Goal: Find specific page/section: Find specific page/section

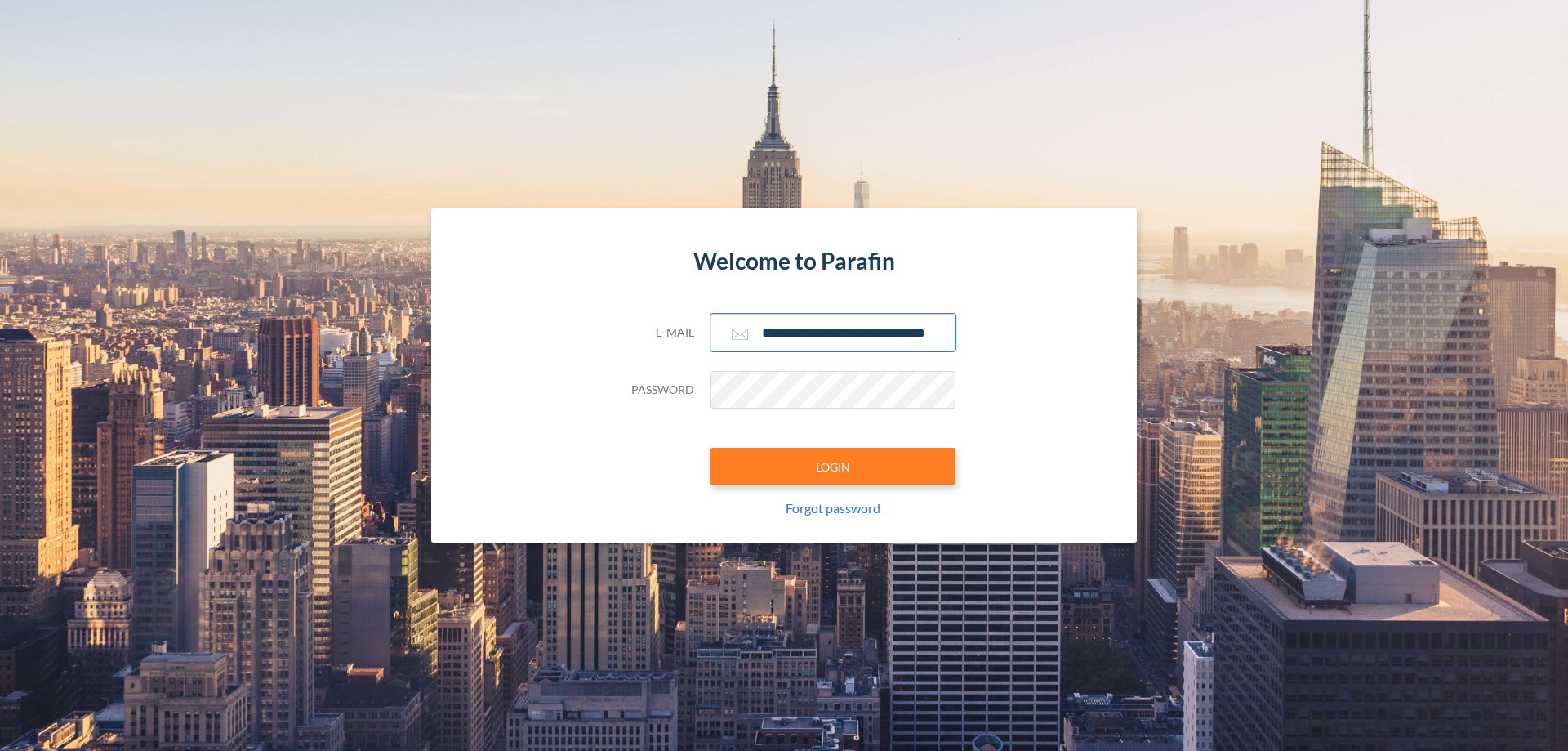
type input "**********"
click at [833, 466] on button "LOGIN" at bounding box center [833, 466] width 245 height 37
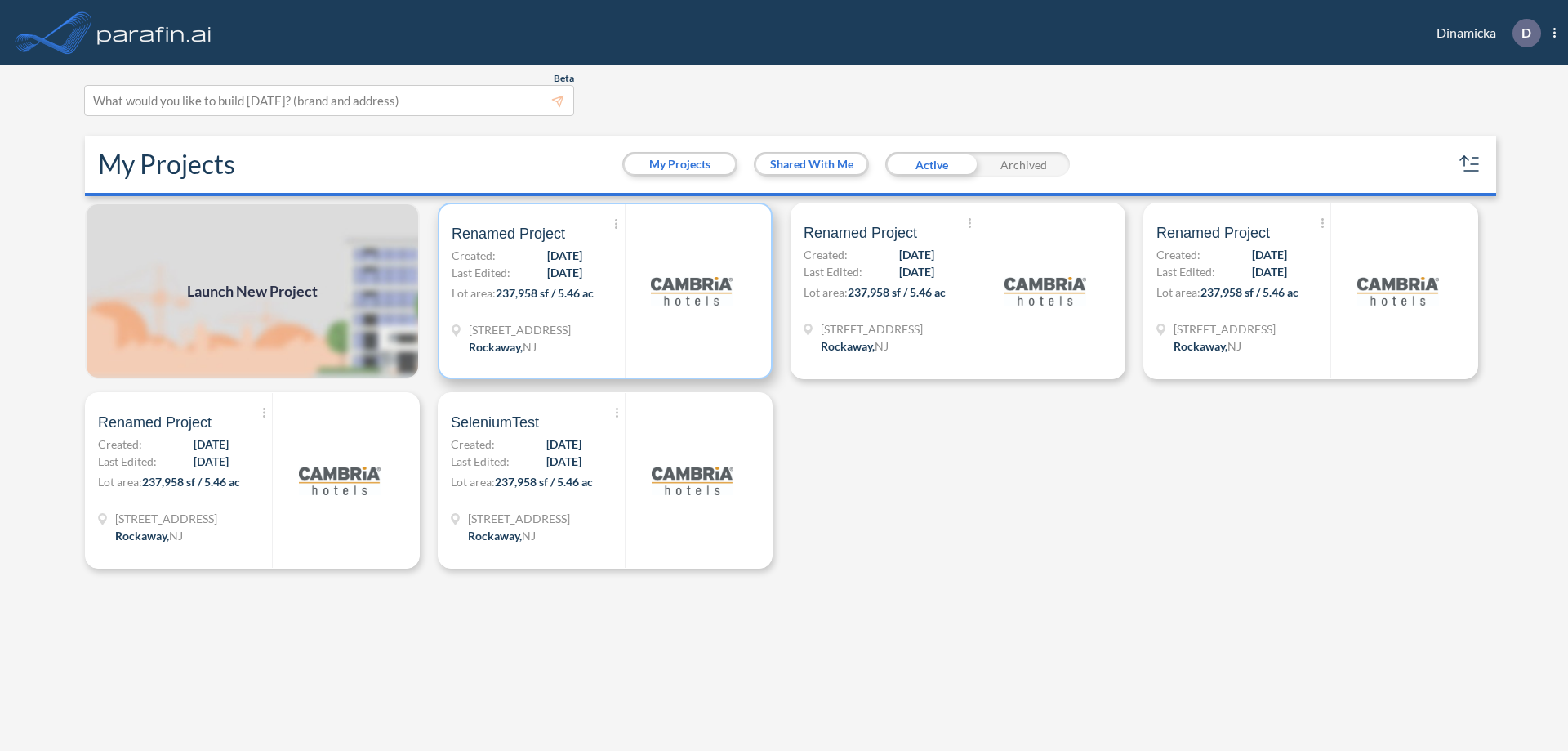
scroll to position [4, 0]
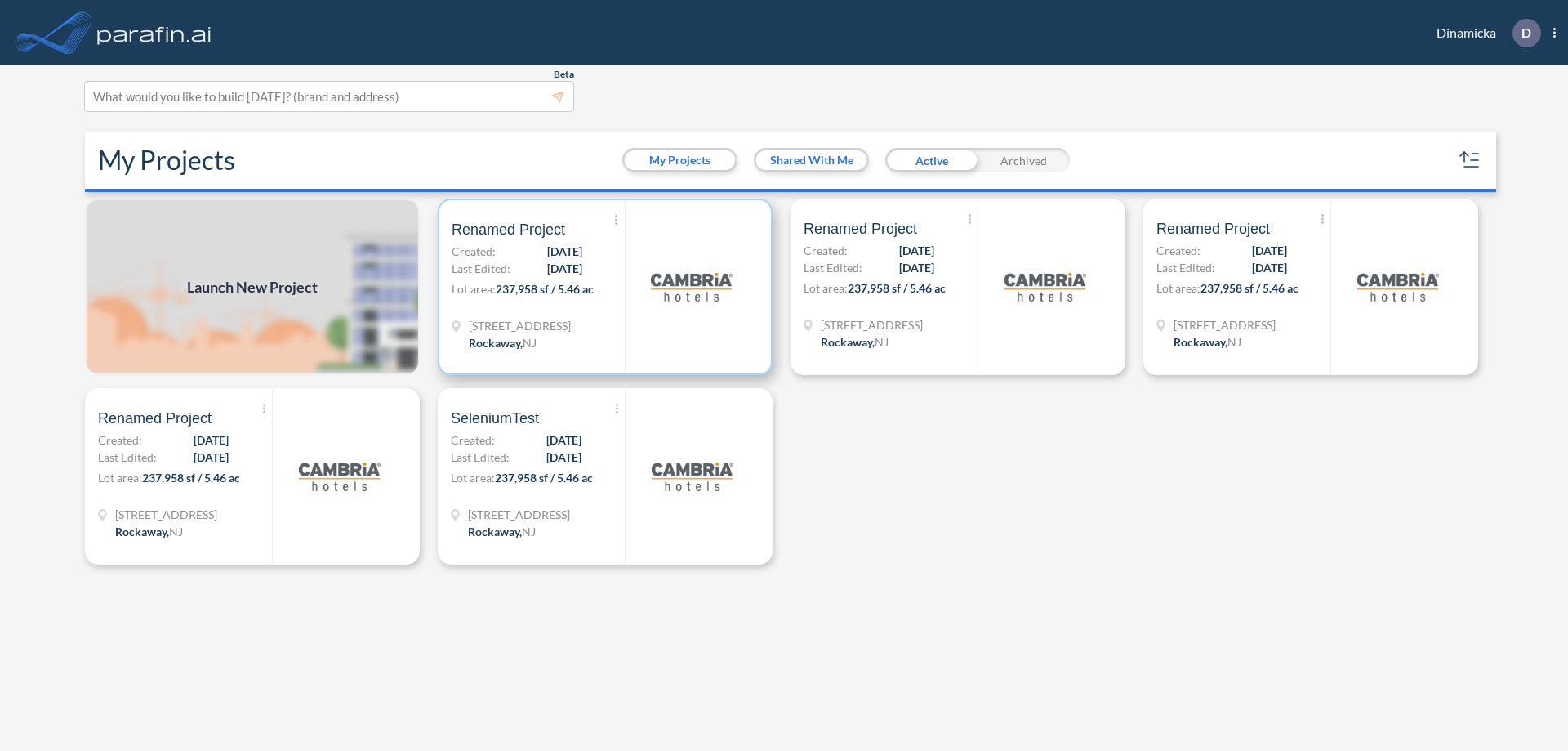
click at [605, 287] on p "Lot area: 237,958 sf / 5.46 ac" at bounding box center [538, 292] width 173 height 24
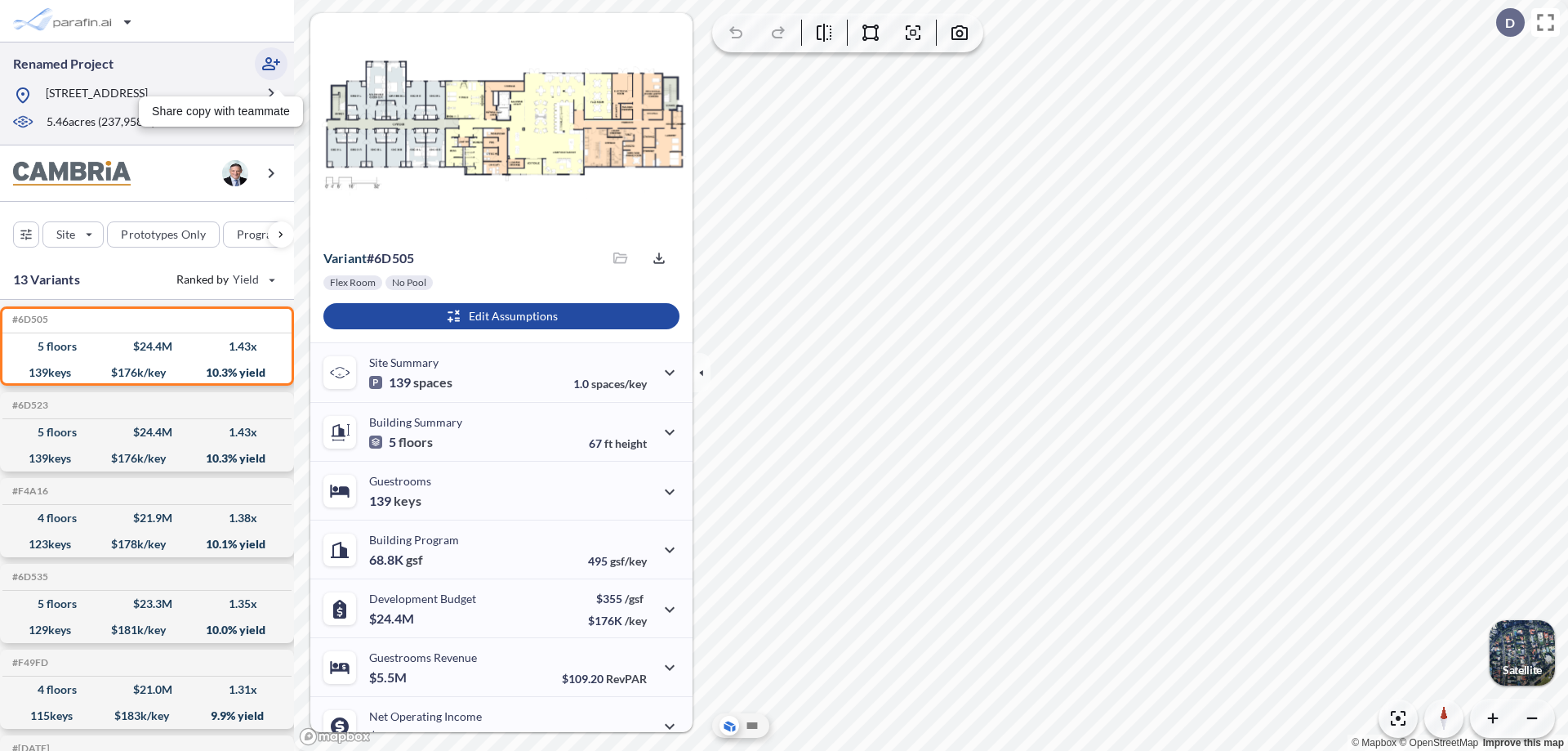
click at [271, 64] on icon "button" at bounding box center [271, 64] width 20 height 20
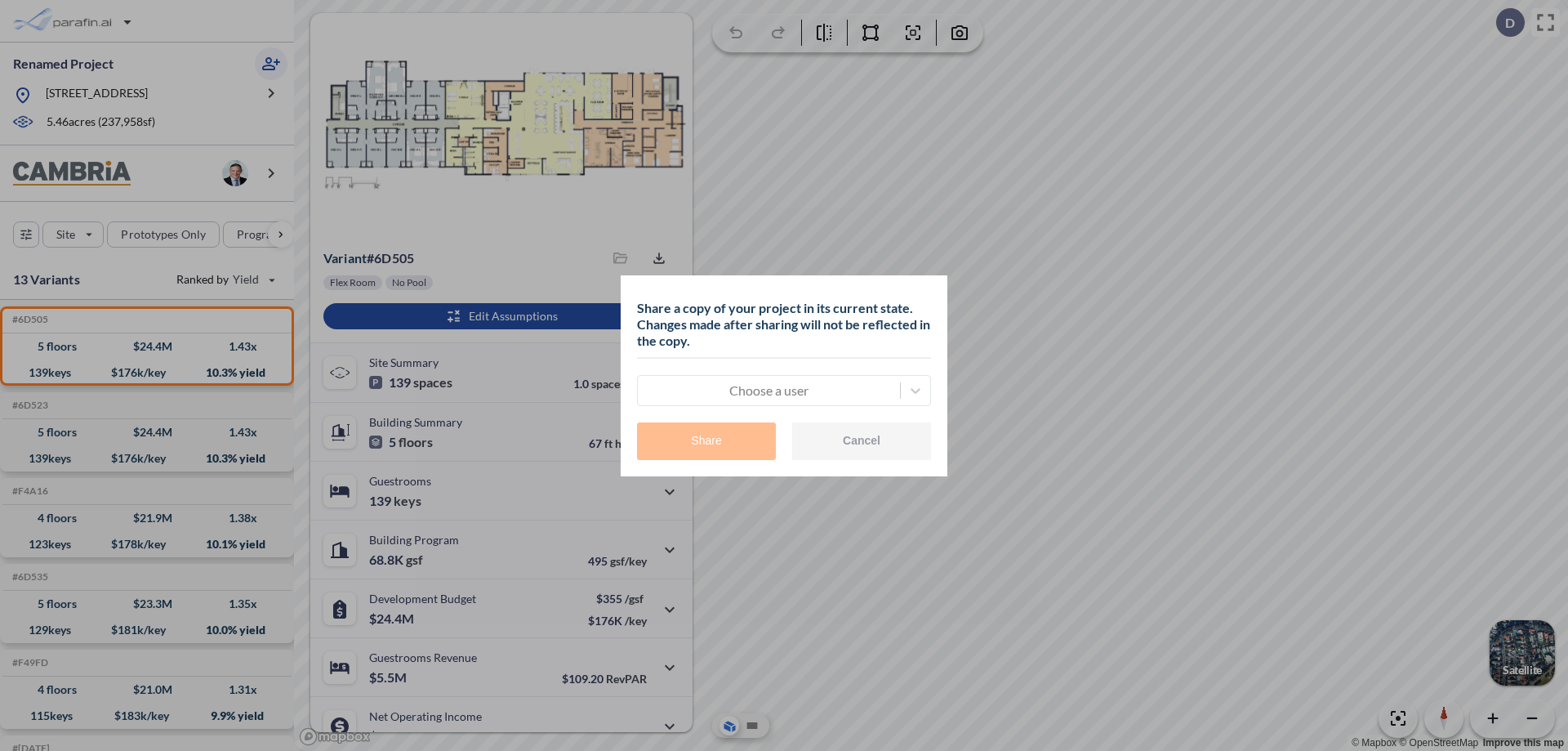
click at [861, 441] on button "Cancel" at bounding box center [861, 441] width 139 height 37
